Goal: Task Accomplishment & Management: Complete application form

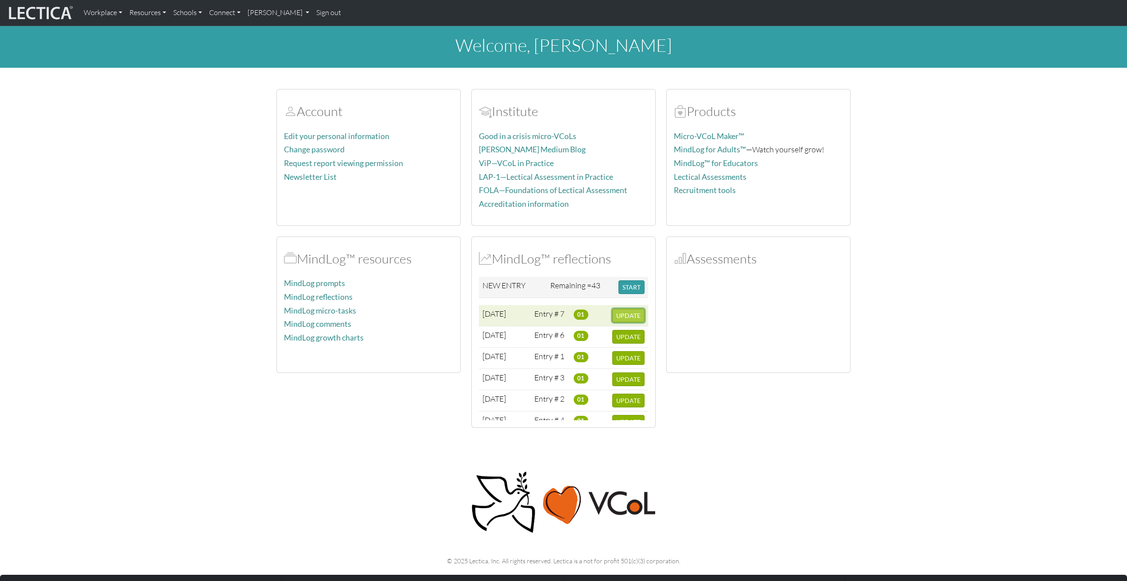
click at [629, 313] on span "UPDATE" at bounding box center [628, 316] width 24 height 8
click at [636, 287] on button "START" at bounding box center [631, 287] width 26 height 14
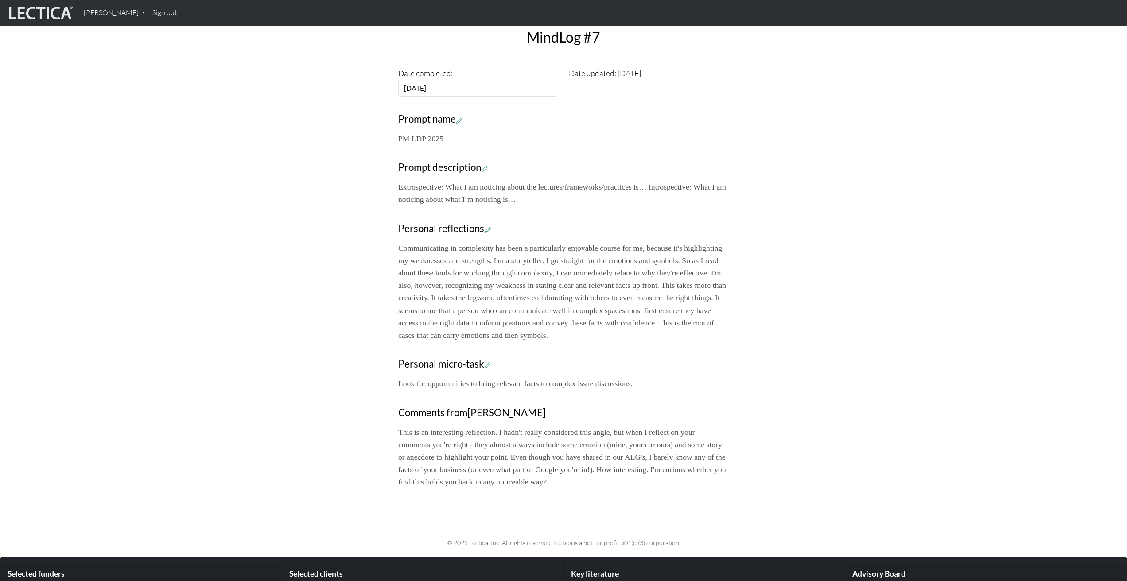
scroll to position [392, 0]
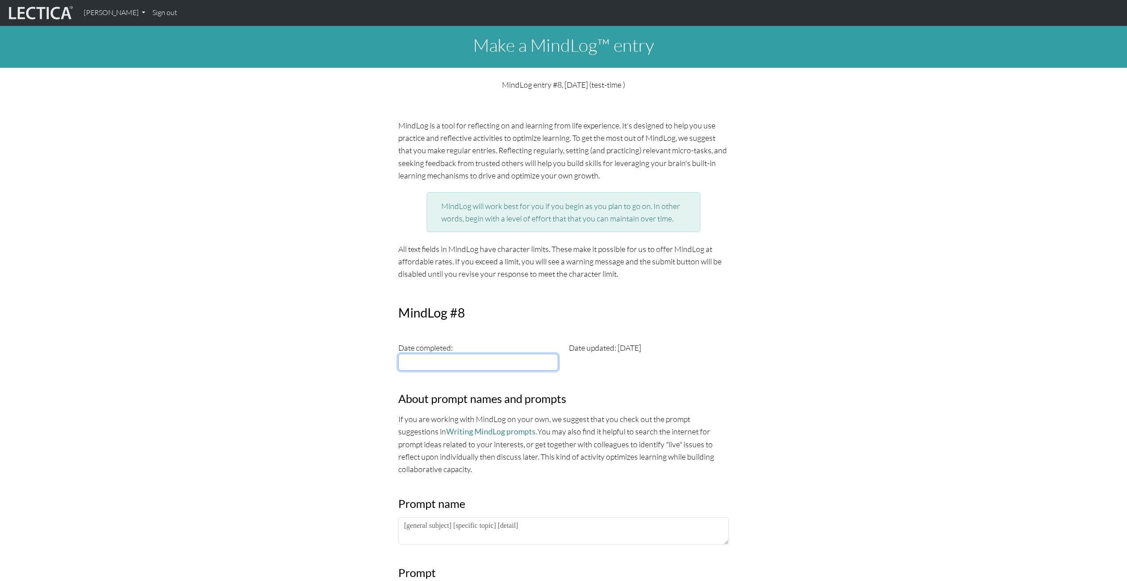
type input "[DATE]"
click at [484, 369] on input "[DATE]" at bounding box center [478, 362] width 160 height 17
click at [509, 399] on td "3" at bounding box center [507, 398] width 19 height 10
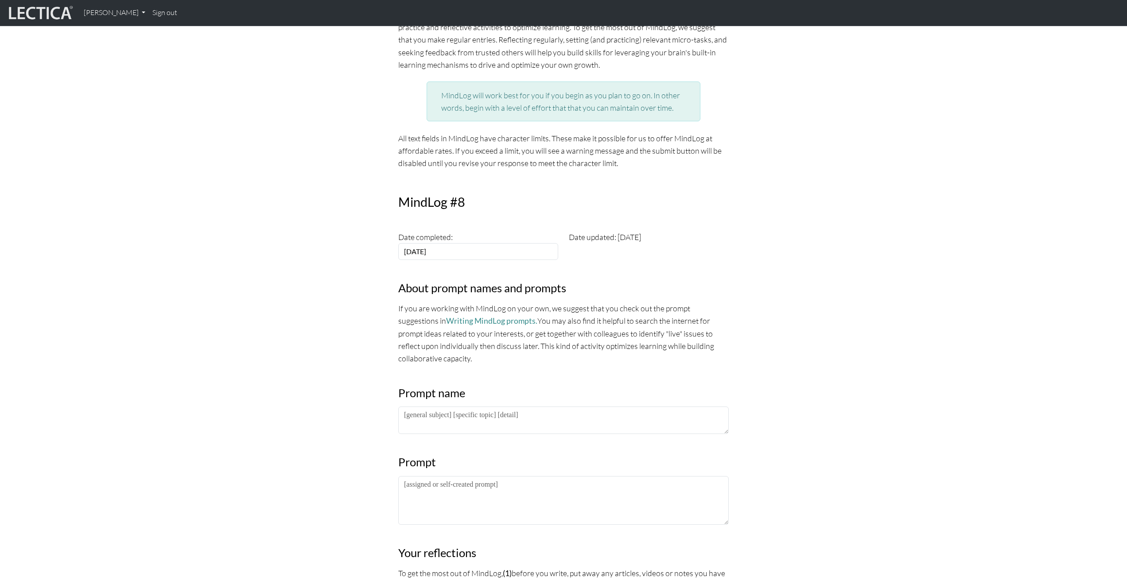
scroll to position [116, 0]
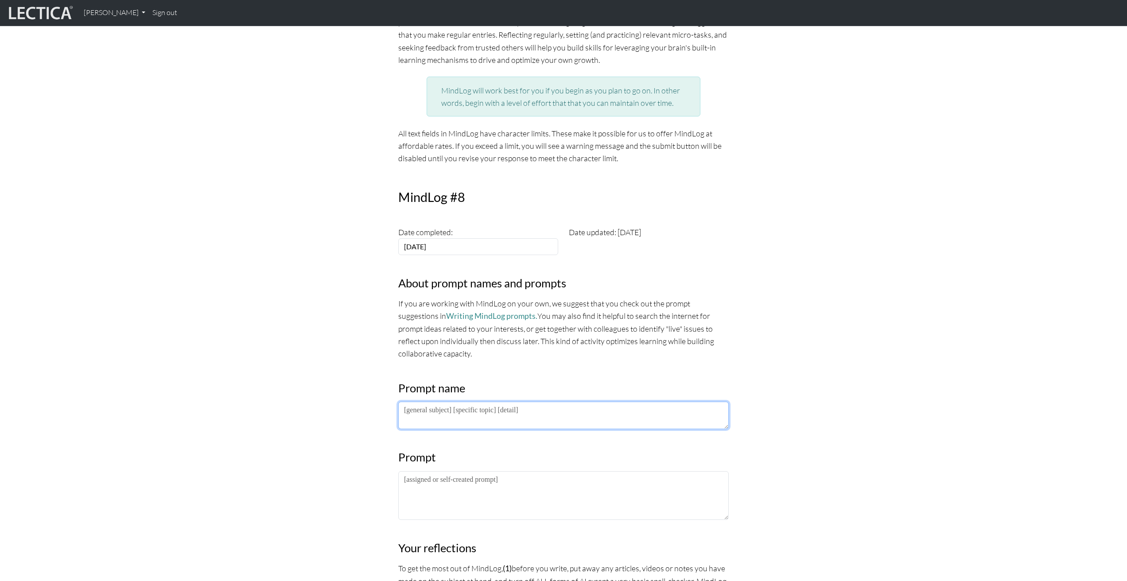
click at [439, 420] on textarea at bounding box center [563, 415] width 330 height 27
paste textarea "PM LDP 2025"
type textarea "PM LDP 2025"
click at [426, 488] on textarea at bounding box center [563, 495] width 330 height 49
paste textarea "Extrospective: What I am noticing about the lectures/frameworks/practices is… I…"
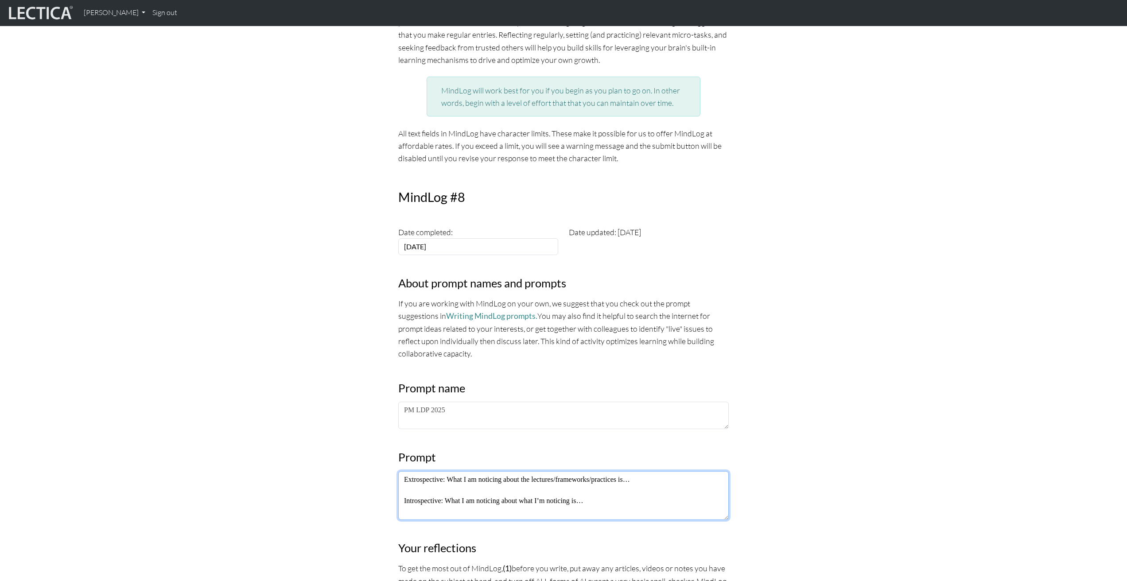
click at [418, 493] on textarea "Extrospective: What I am noticing about the lectures/frameworks/practices is… I…" at bounding box center [563, 495] width 330 height 49
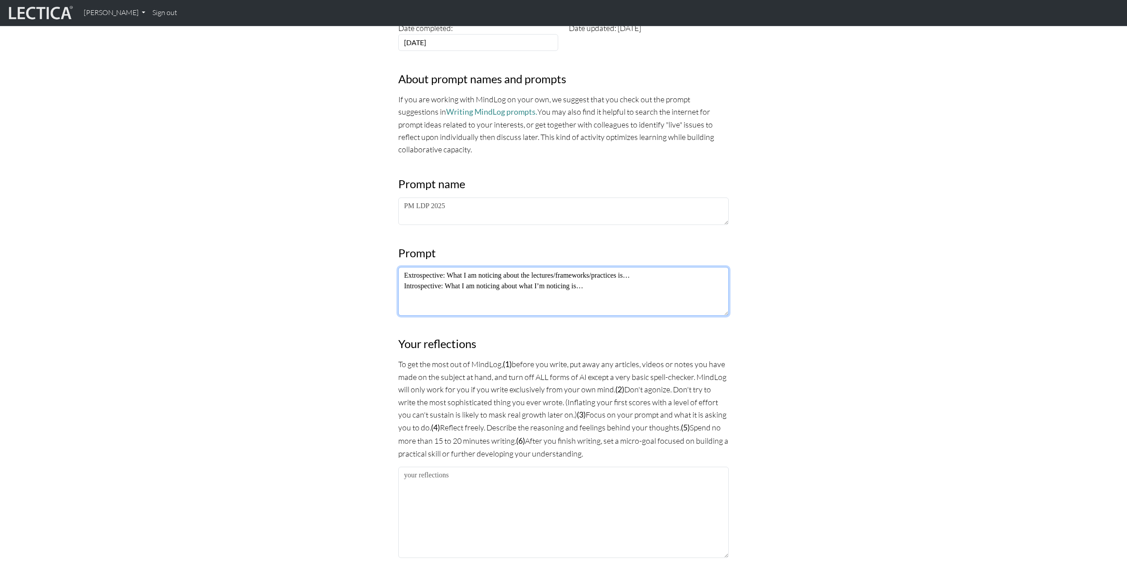
scroll to position [350, 0]
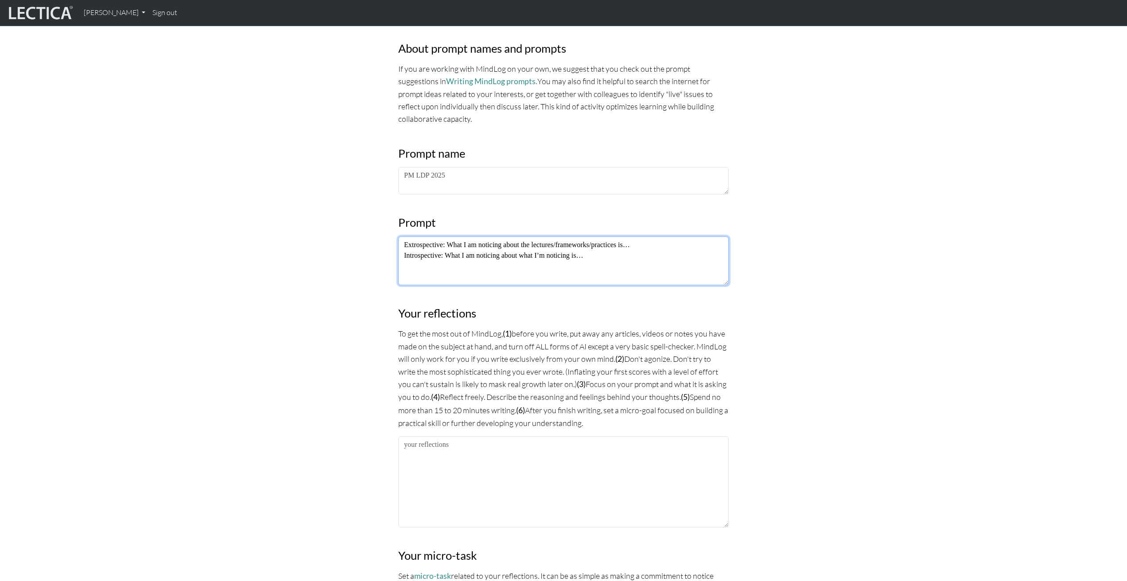
type textarea "Extrospective: What I am noticing about the lectures/frameworks/practices is… I…"
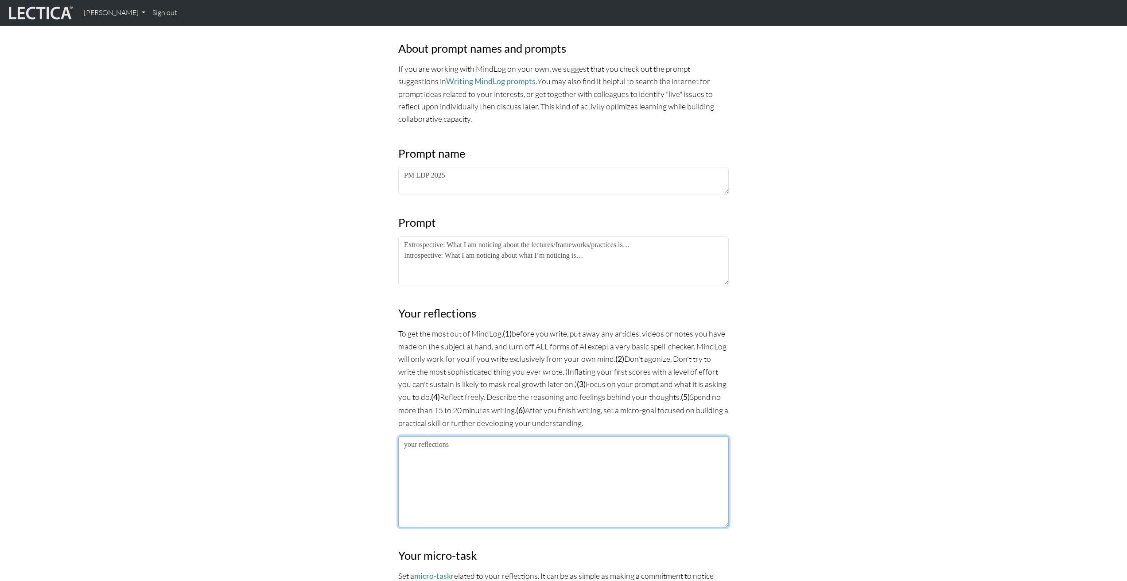
click at [433, 495] on textarea at bounding box center [563, 481] width 330 height 91
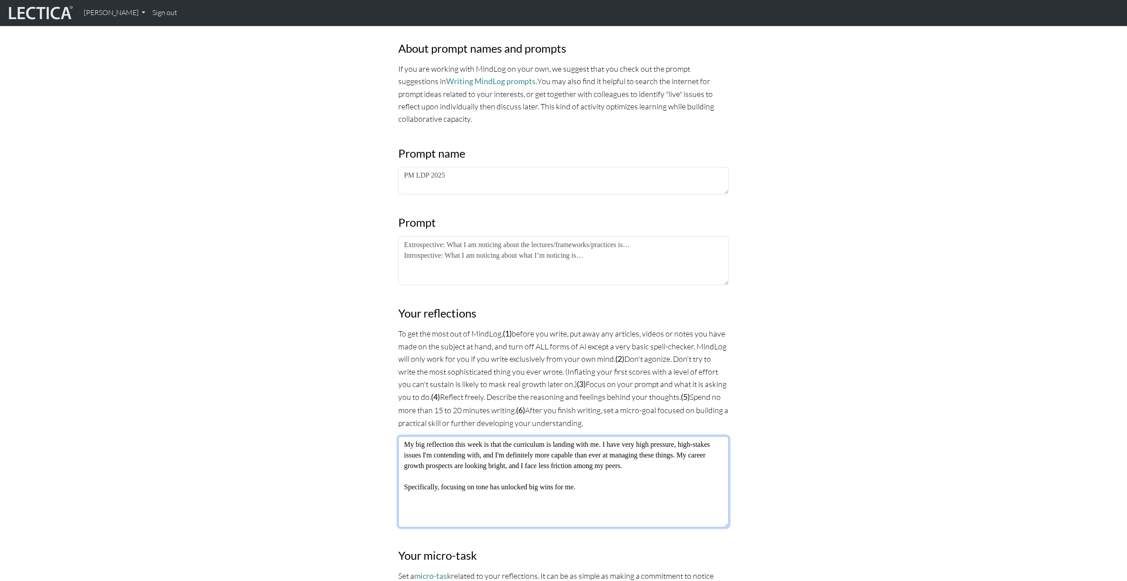
click at [565, 511] on textarea "My big reflection this week is that the curriculum is landing with me. I have v…" at bounding box center [563, 481] width 330 height 91
drag, startPoint x: 593, startPoint y: 485, endPoint x: 396, endPoint y: 488, distance: 197.1
click at [396, 488] on div "MindLog is a tool for reflecting on and learning from life experience. It's des…" at bounding box center [563, 331] width 341 height 1124
click at [551, 505] on textarea "My big reflection this week is that the curriculum is landing with me. I have v…" at bounding box center [563, 481] width 330 height 91
click at [649, 443] on textarea "My big reflection this week is that the curriculum is landing with me. I have v…" at bounding box center [563, 481] width 330 height 91
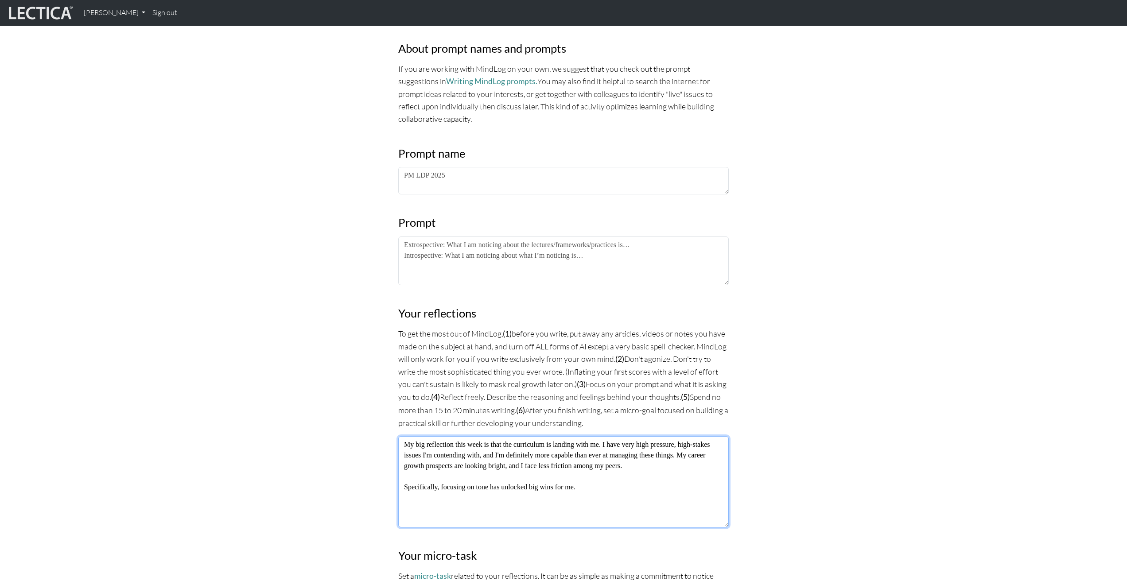
click at [649, 443] on textarea "My big reflection this week is that the curriculum is landing with me. I have v…" at bounding box center [563, 481] width 330 height 91
click at [507, 456] on textarea "My big reflection this week is that the curriculum is landing with me. I have h…" at bounding box center [563, 481] width 330 height 91
click at [441, 464] on textarea "My big reflection this week is that the curriculum is landing with me. I have h…" at bounding box center [563, 481] width 330 height 91
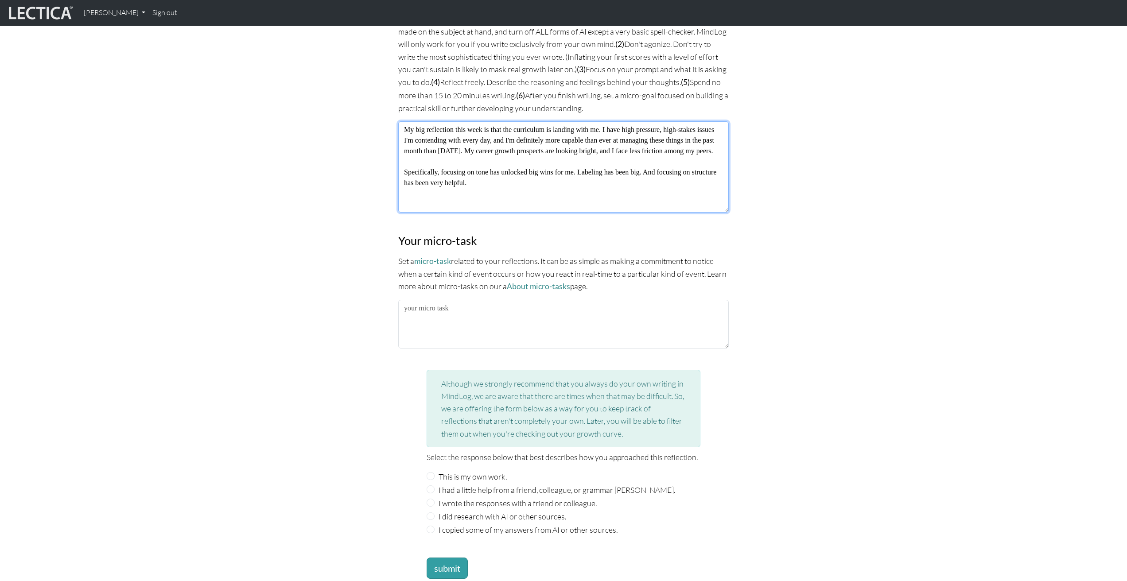
scroll to position [685, 0]
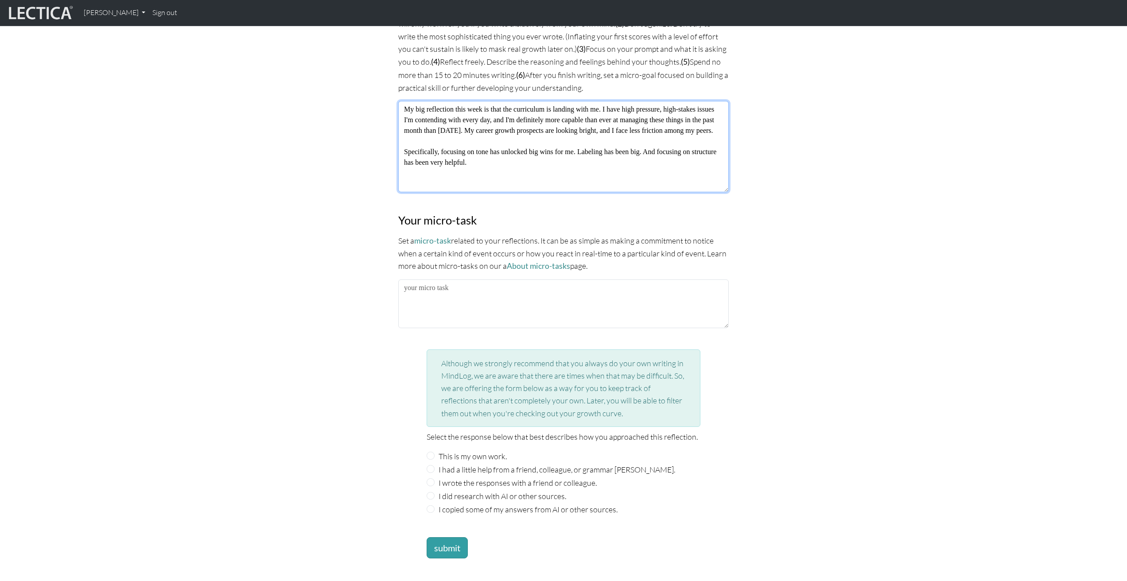
type textarea "My big reflection this week is that the curriculum is landing with me. I have h…"
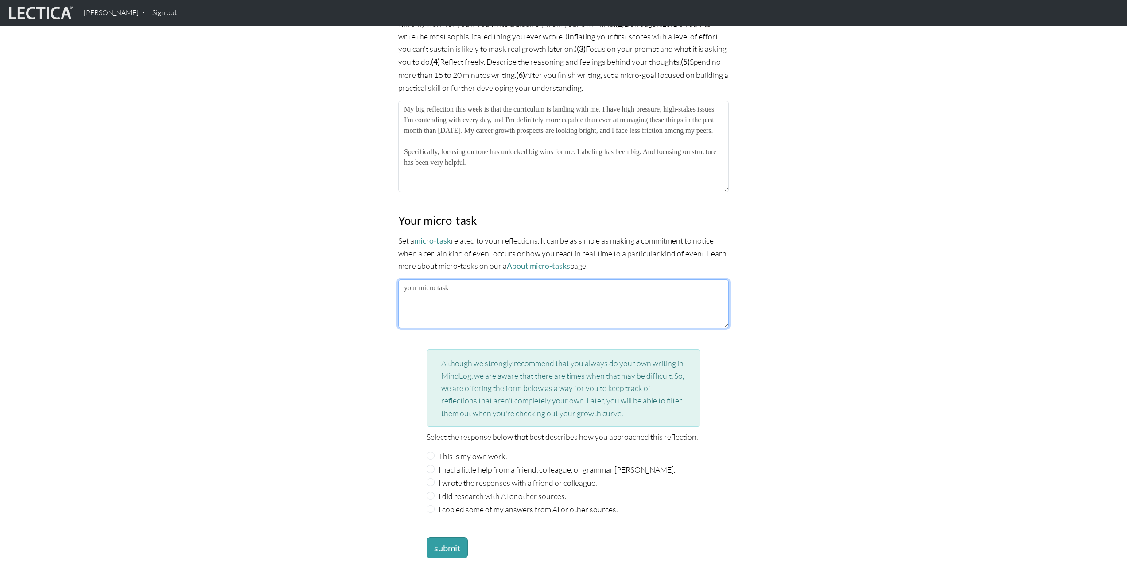
click at [449, 281] on textarea at bounding box center [563, 303] width 330 height 49
type textarea "Showing more appreciation to people (also my daily microtask [DATE])"
click at [432, 452] on input "This is my own work." at bounding box center [430, 456] width 8 height 8
radio input "true"
click at [446, 538] on button "submit" at bounding box center [446, 547] width 41 height 21
